Goal: Complete application form

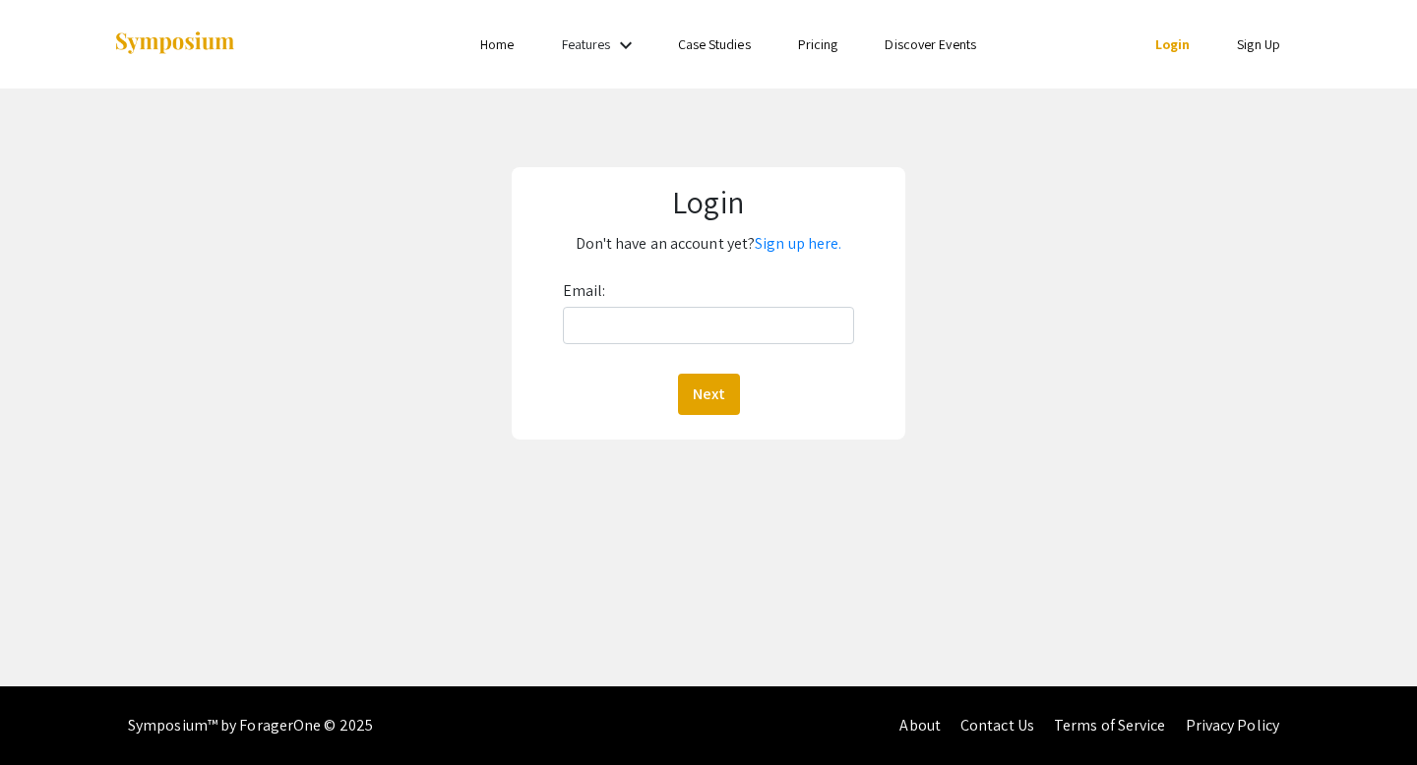
click at [661, 358] on div "Email: Next" at bounding box center [709, 345] width 292 height 140
click at [661, 345] on div "Email: Next" at bounding box center [709, 345] width 292 height 140
click at [638, 313] on input "Email:" at bounding box center [709, 325] width 292 height 37
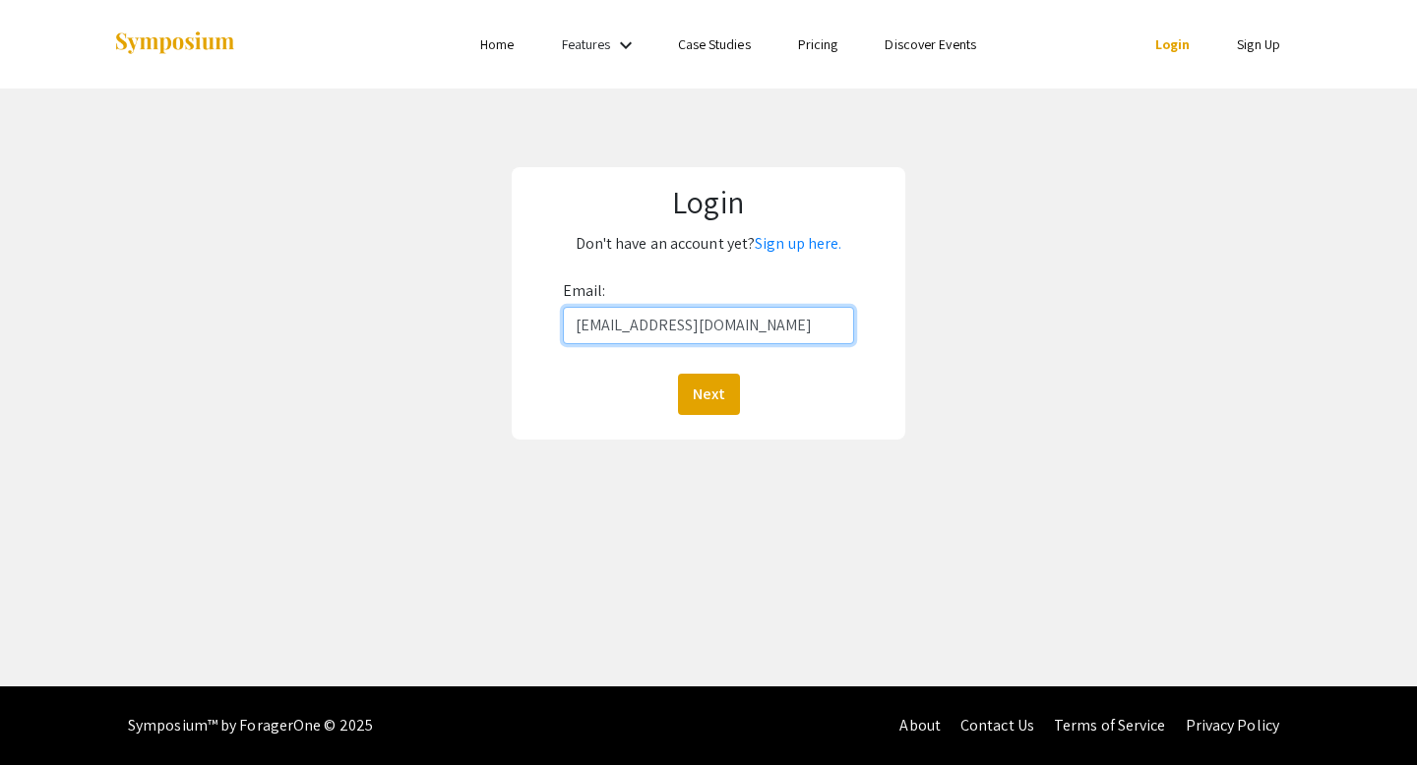
type input "nguyth03@luther.edu"
click at [678, 374] on button "Next" at bounding box center [709, 394] width 62 height 41
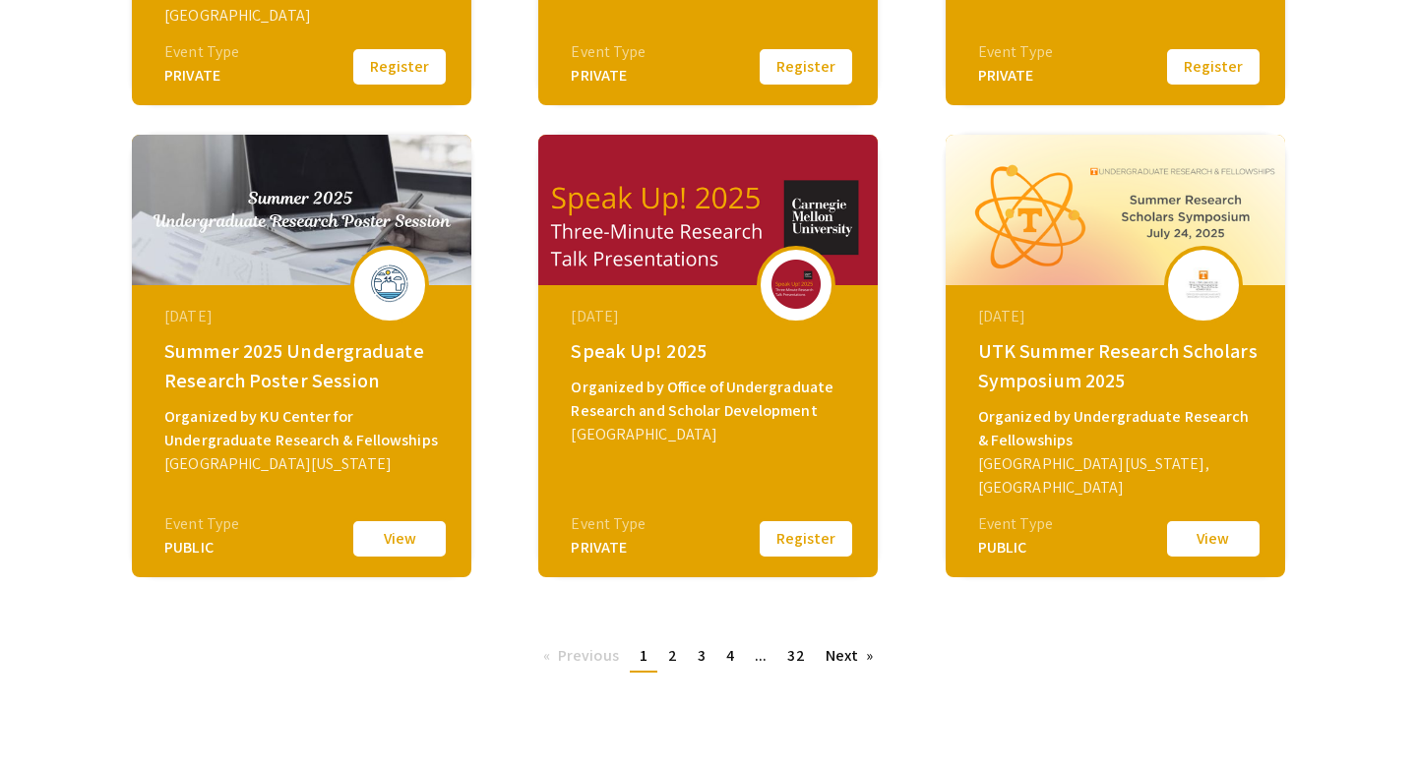
scroll to position [756, 0]
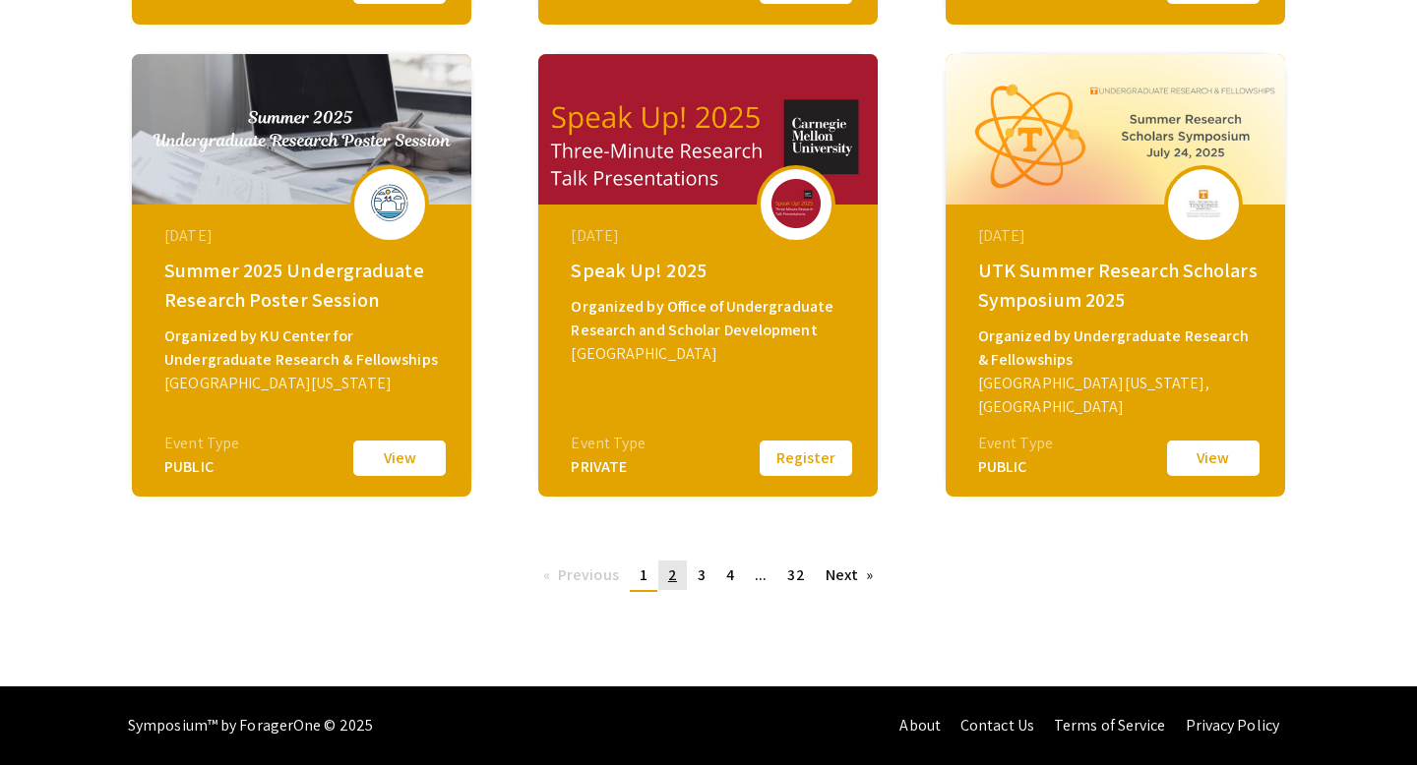
click at [684, 578] on link "page 2" at bounding box center [672, 576] width 29 height 30
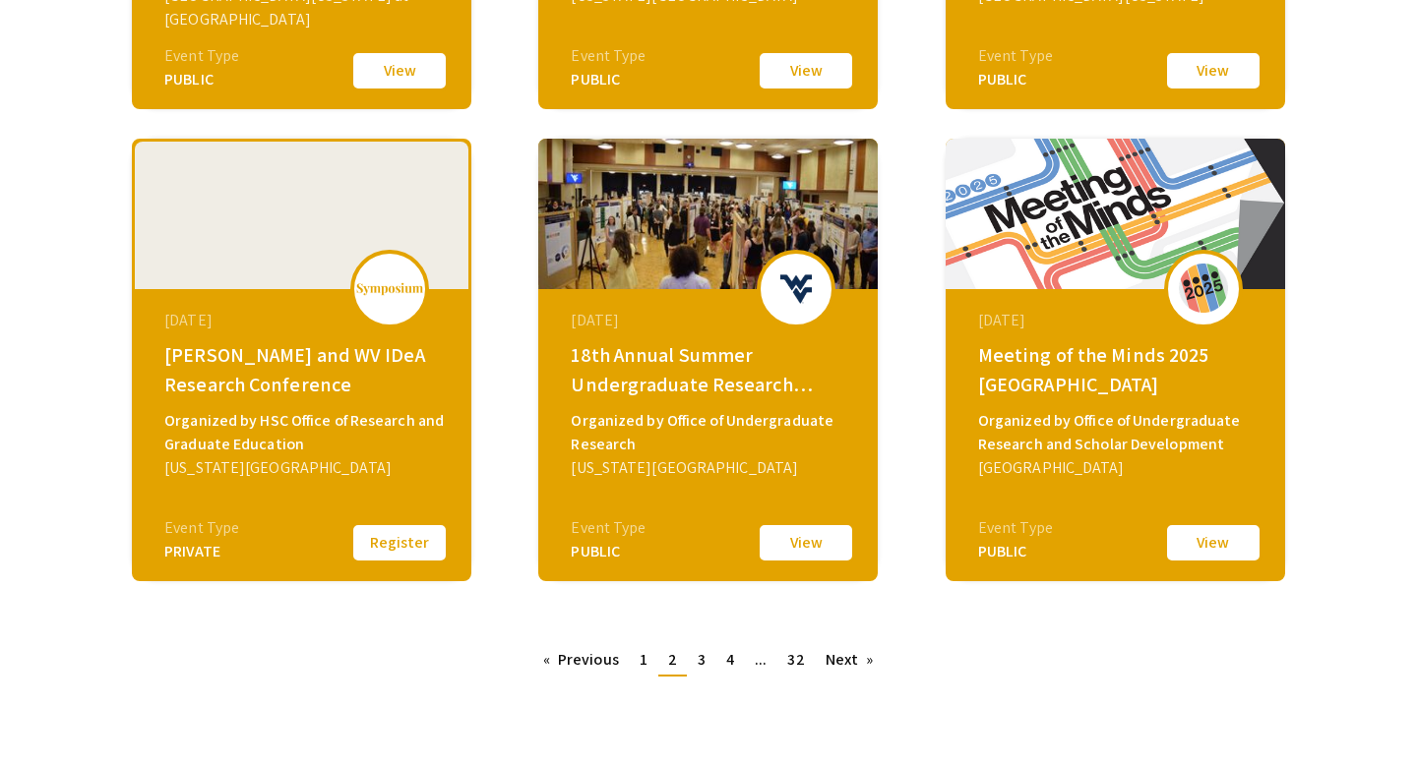
scroll to position [714, 0]
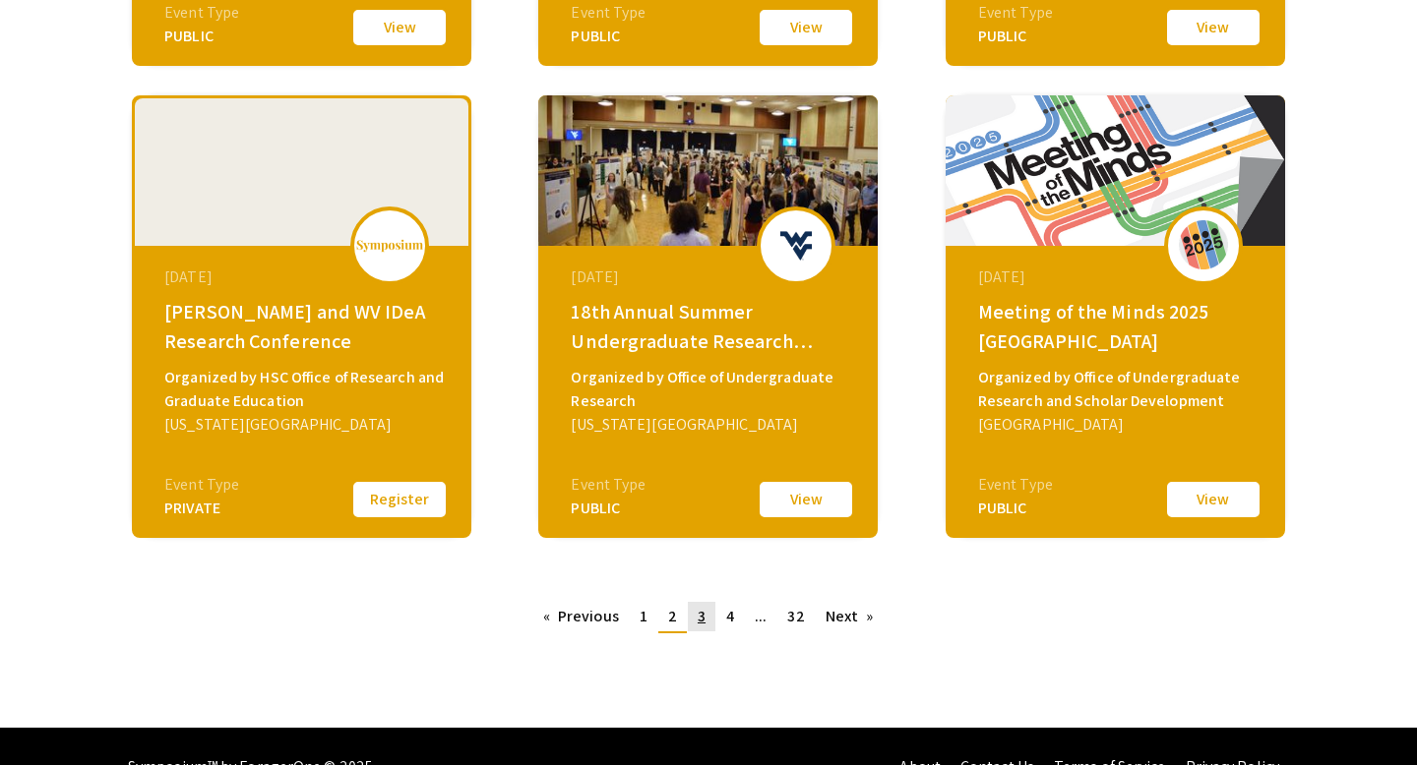
click at [698, 623] on span "3" at bounding box center [702, 616] width 8 height 21
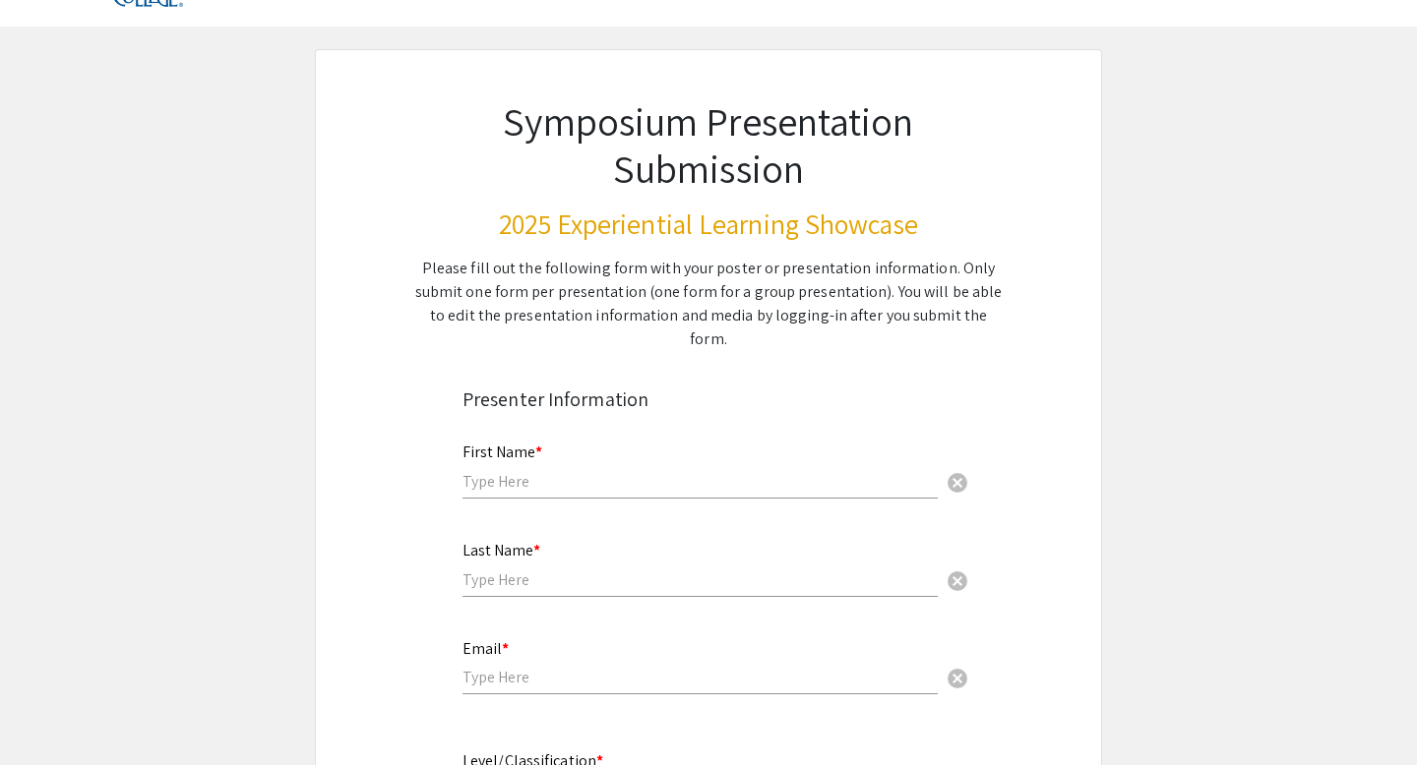
scroll to position [67, 0]
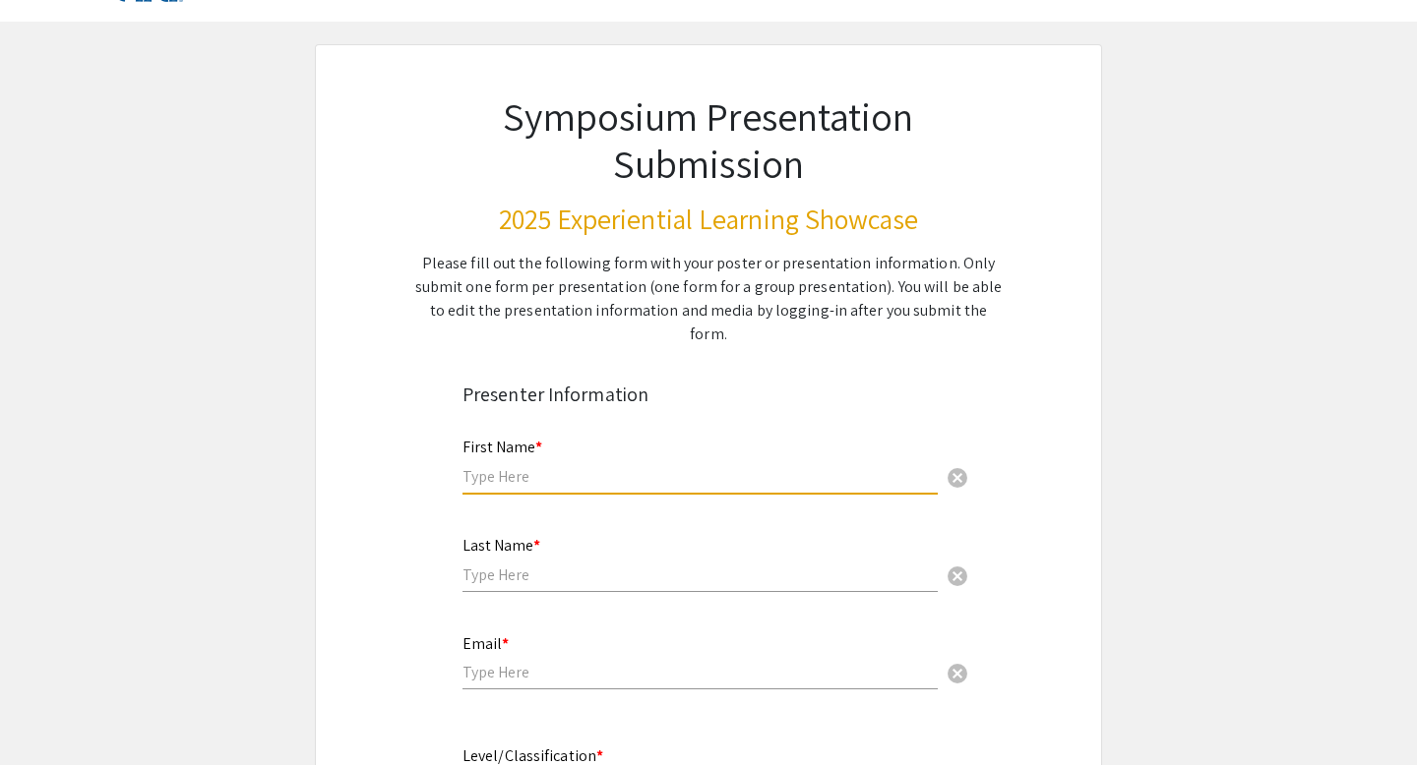
click at [562, 466] on input "text" at bounding box center [699, 476] width 475 height 21
type input "[PERSON_NAME]"
click at [489, 565] on input "text" at bounding box center [699, 575] width 475 height 21
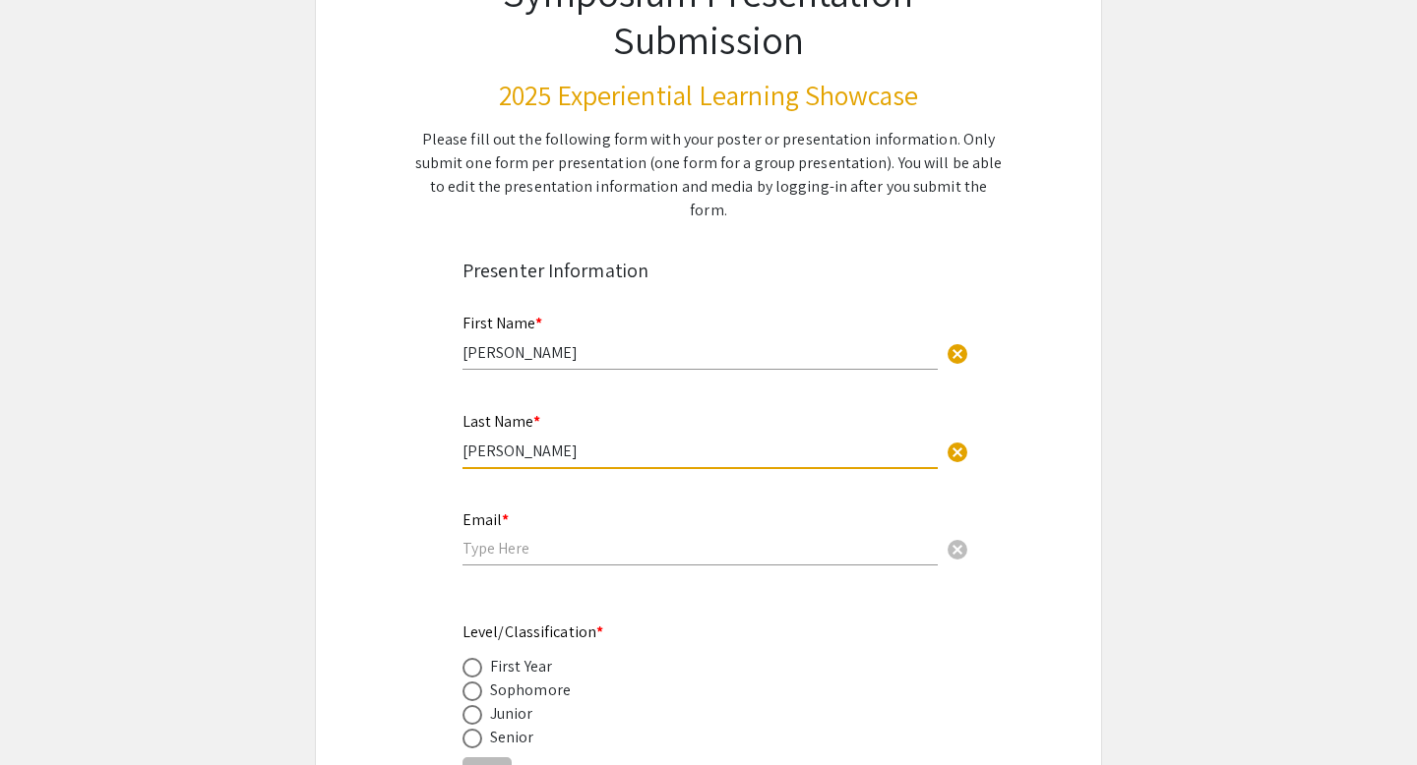
scroll to position [196, 0]
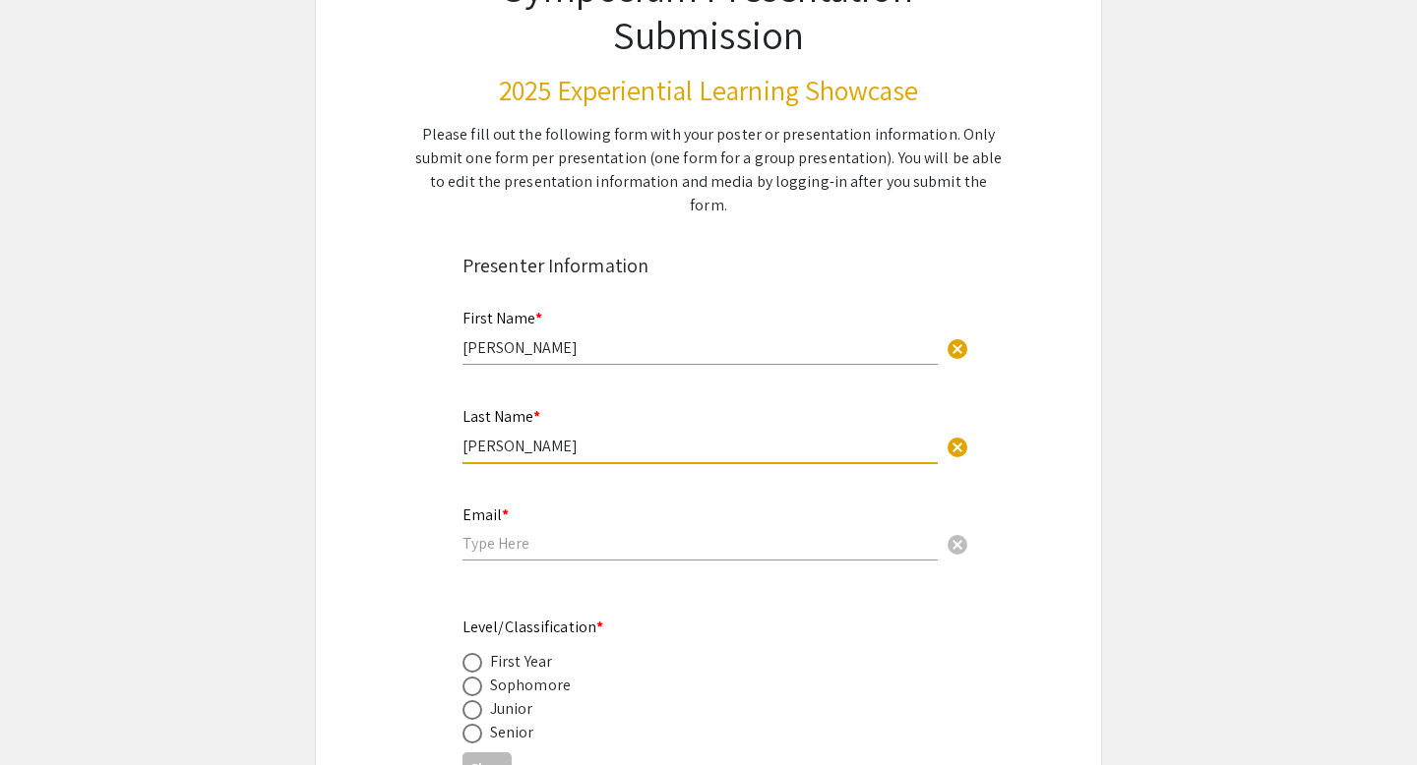
type input "[PERSON_NAME]"
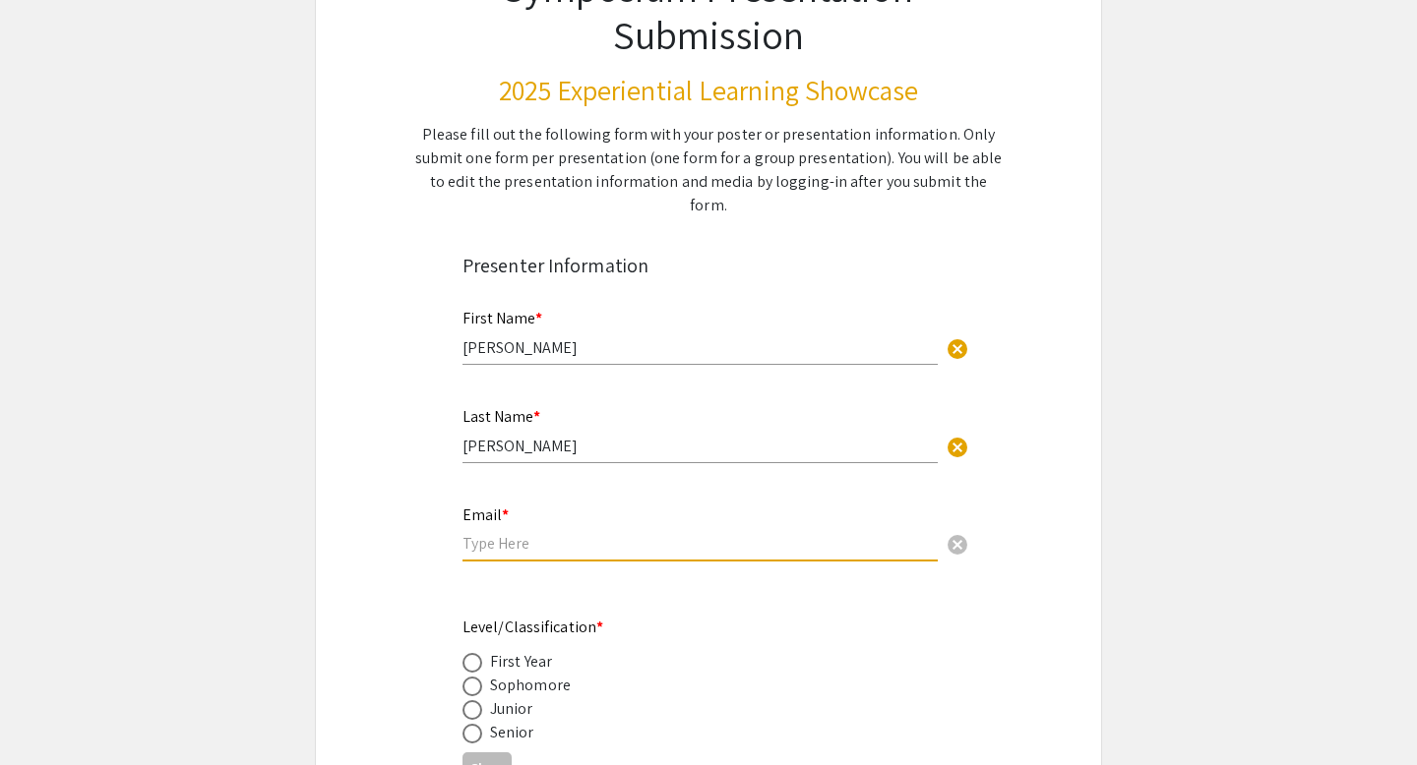
click at [494, 533] on input "email" at bounding box center [699, 543] width 475 height 21
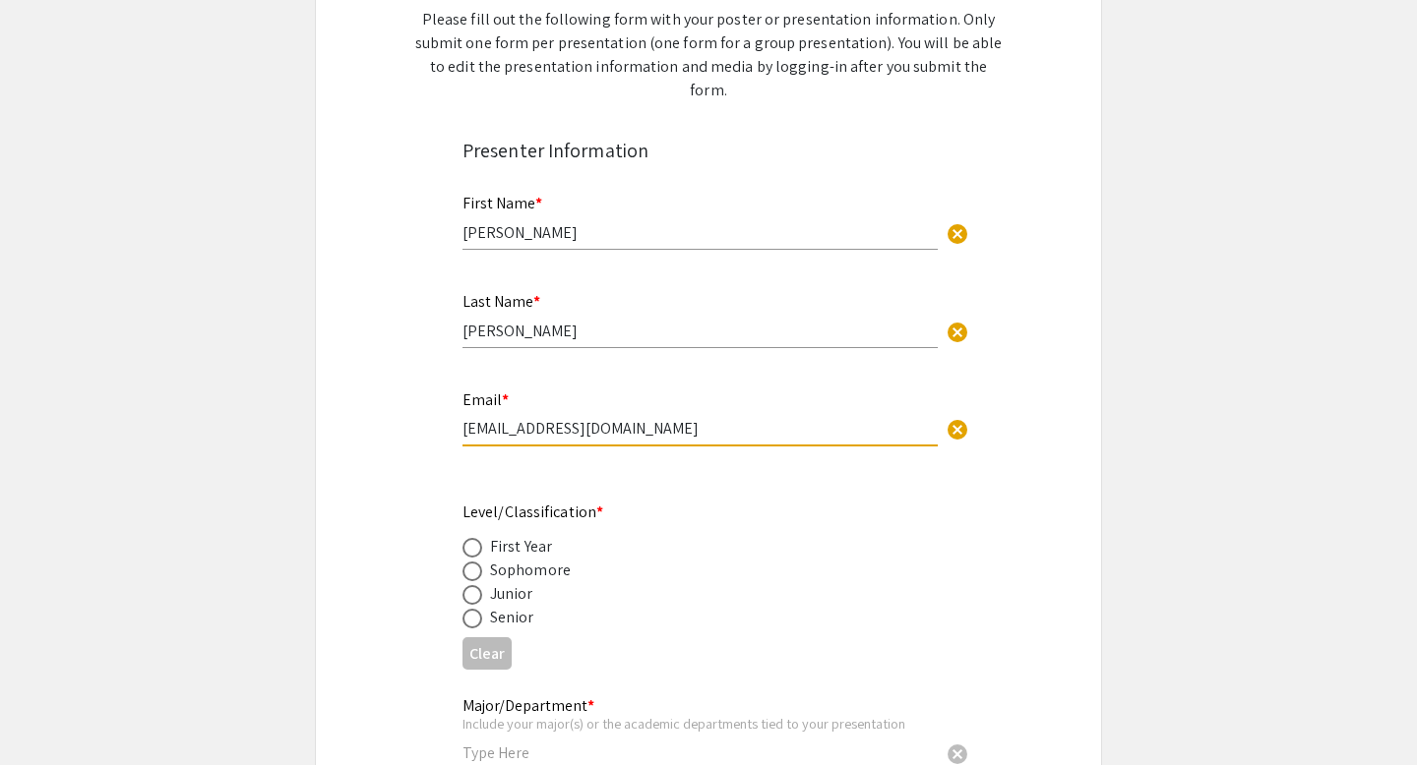
scroll to position [339, 0]
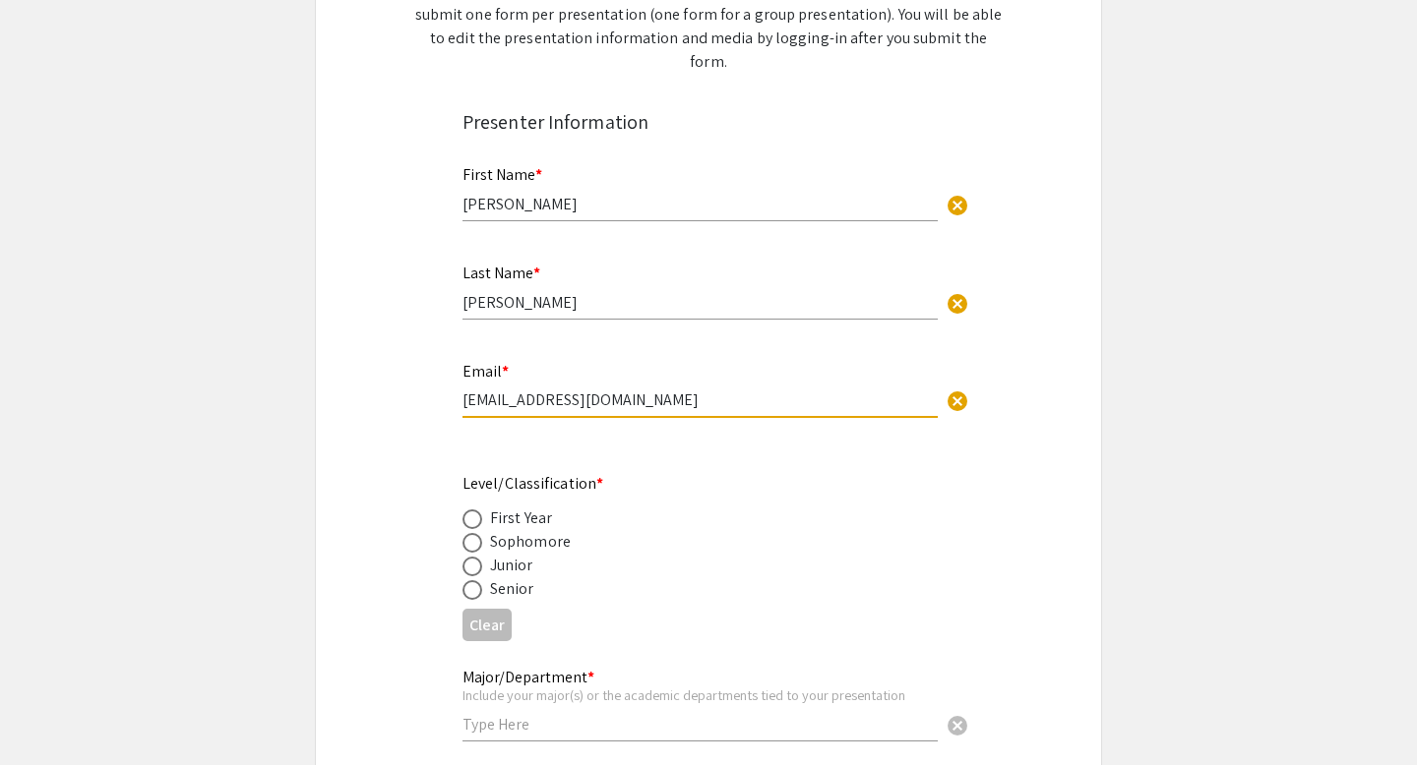
type input "[EMAIL_ADDRESS][DOMAIN_NAME]"
click at [475, 557] on span at bounding box center [472, 567] width 20 height 20
click at [475, 557] on input "radio" at bounding box center [472, 567] width 20 height 20
radio input "true"
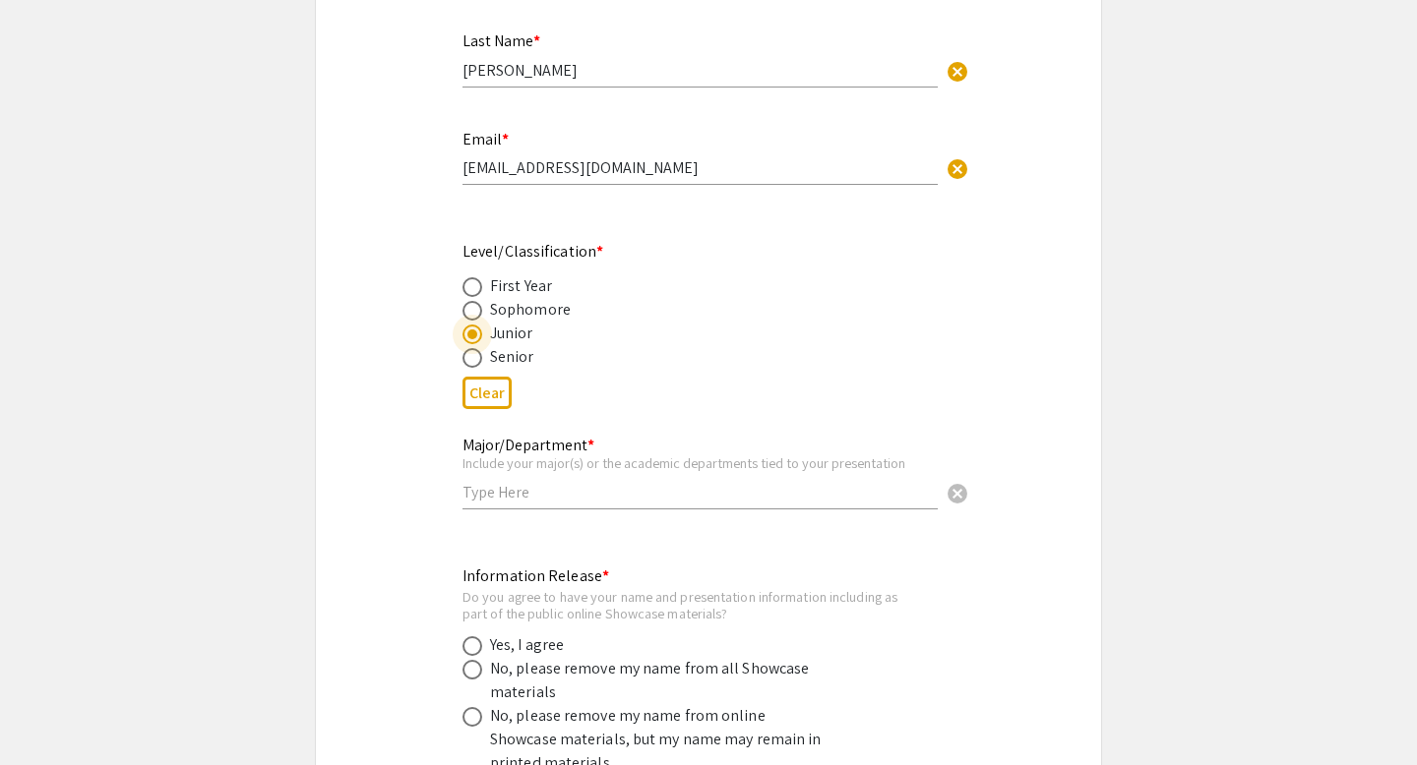
scroll to position [592, 0]
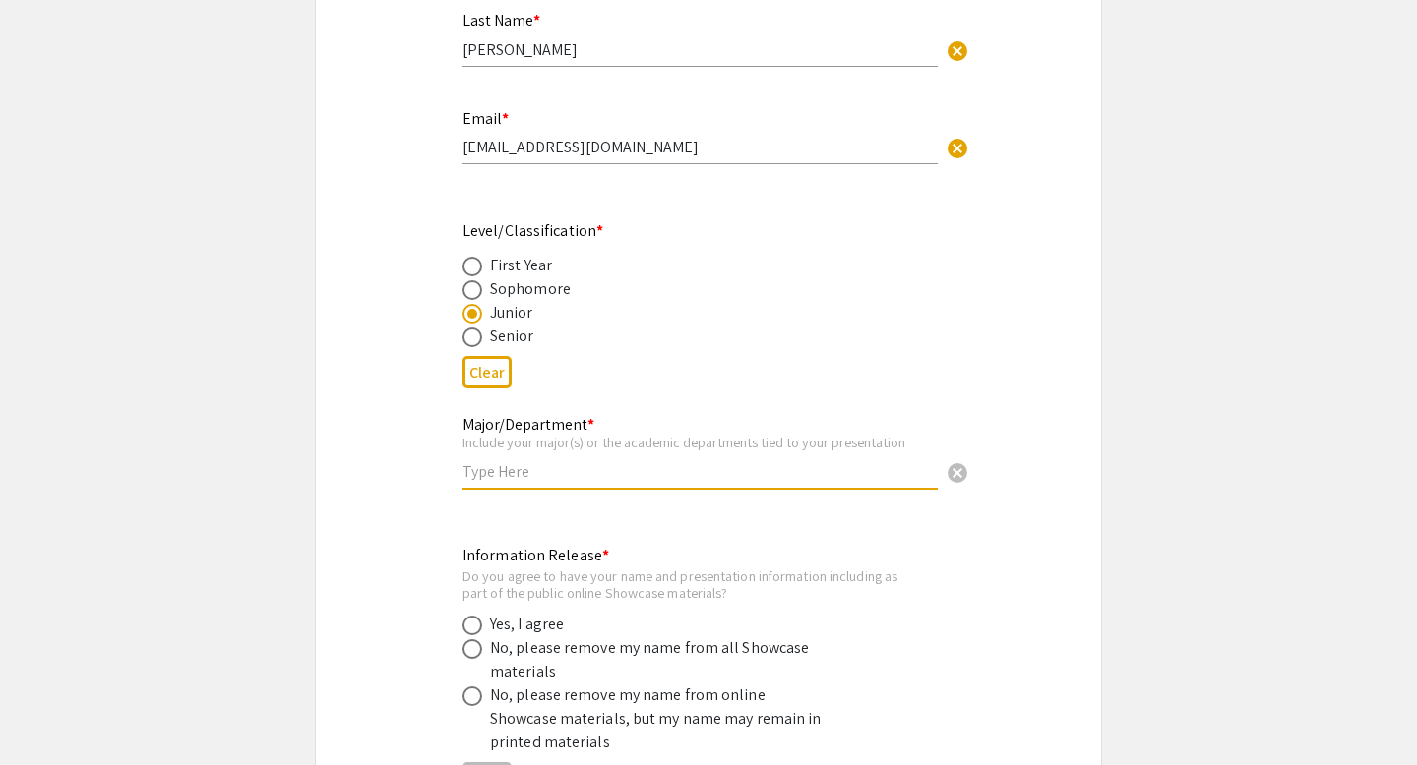
click at [550, 461] on input "text" at bounding box center [699, 471] width 475 height 21
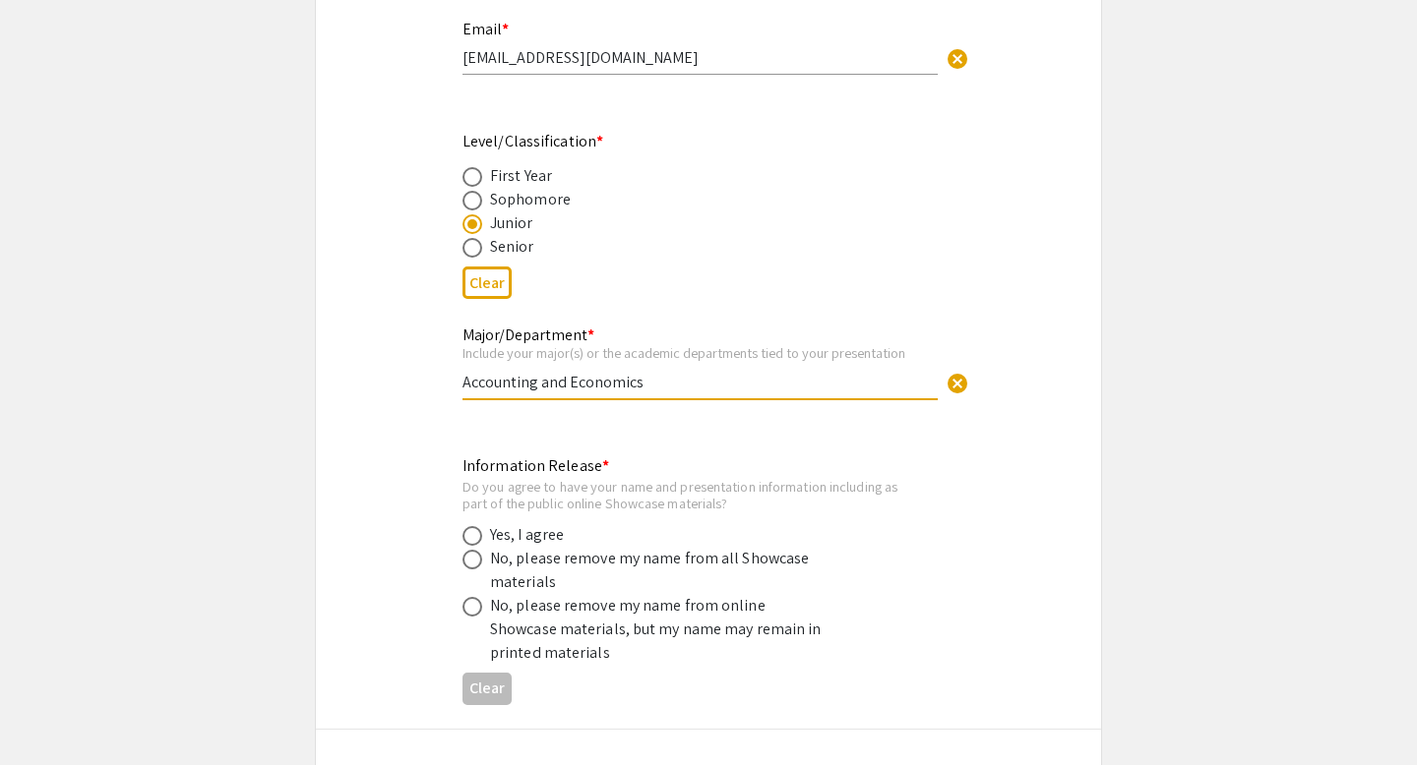
scroll to position [696, 0]
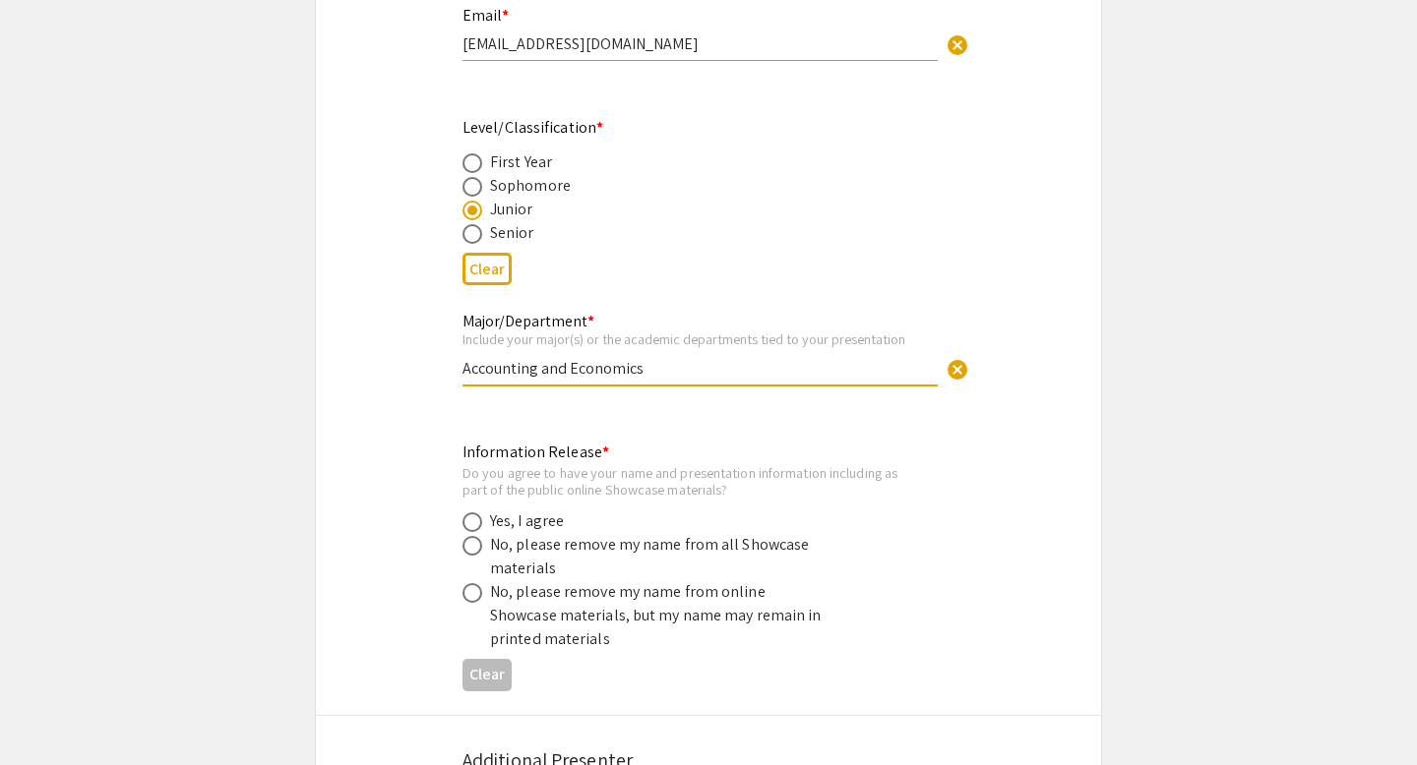
type input "Accounting and Economics"
click at [533, 510] on div "Yes, I agree" at bounding box center [527, 522] width 74 height 24
click at [482, 513] on label at bounding box center [476, 523] width 28 height 20
click at [482, 513] on input "radio" at bounding box center [472, 523] width 20 height 20
radio input "true"
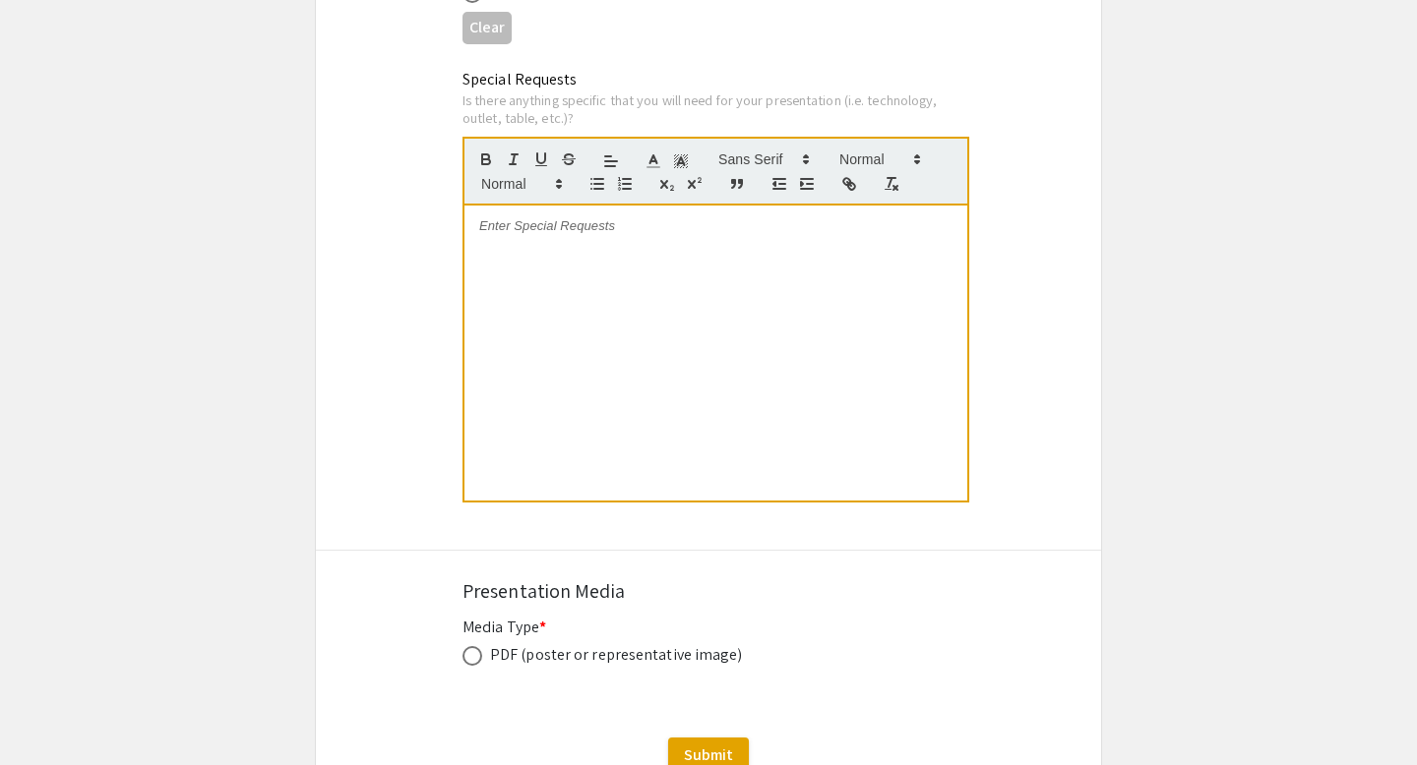
scroll to position [3987, 0]
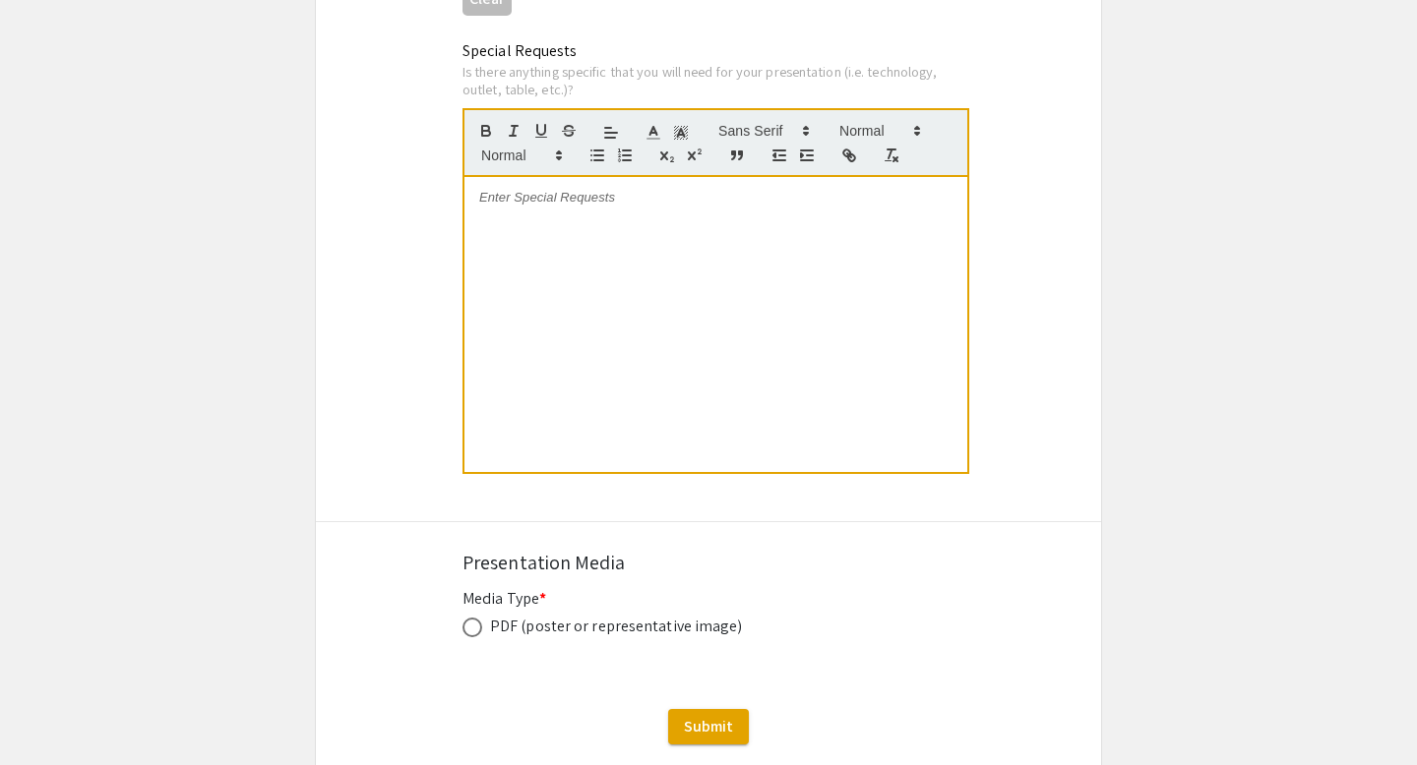
click at [471, 618] on span at bounding box center [472, 628] width 20 height 20
click at [471, 618] on input "radio" at bounding box center [472, 628] width 20 height 20
radio input "true"
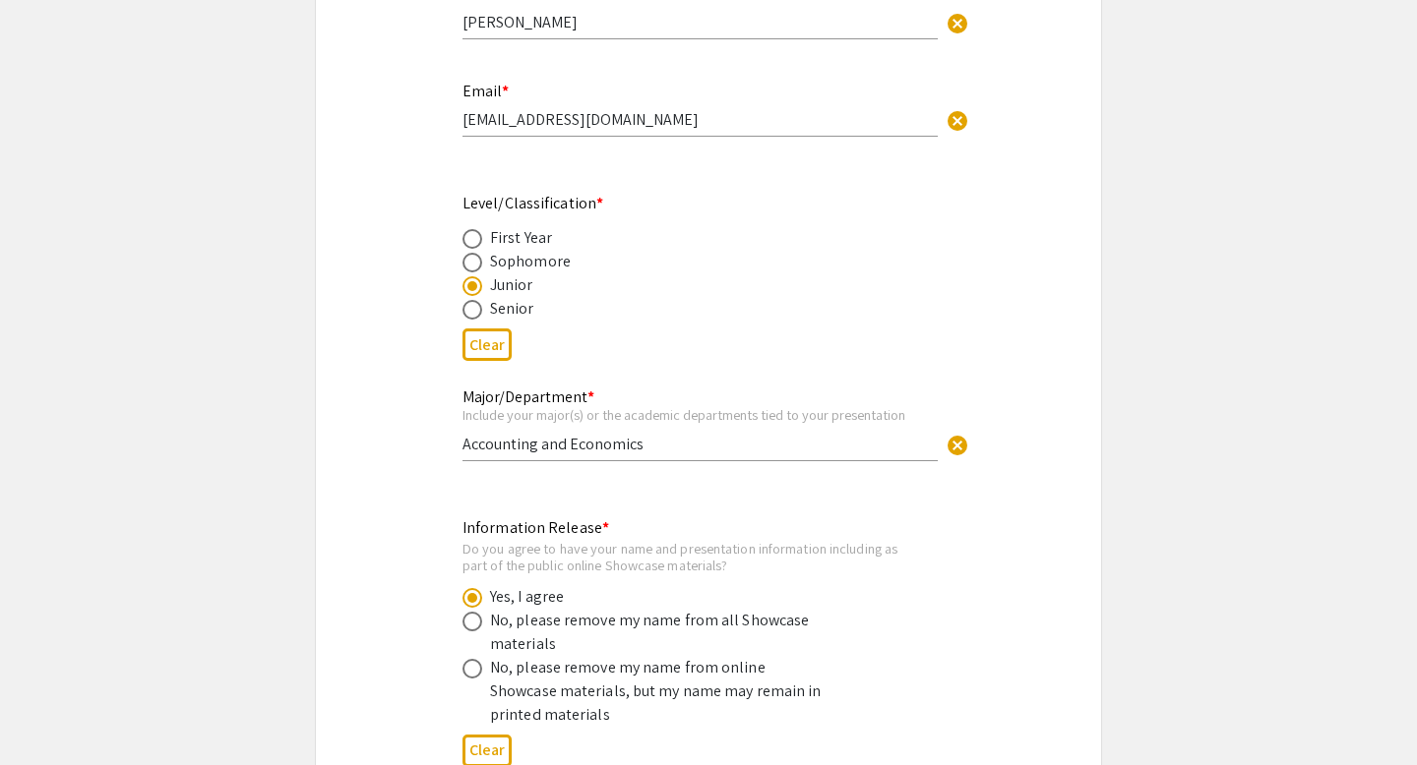
scroll to position [401, 0]
